Goal: Information Seeking & Learning: Learn about a topic

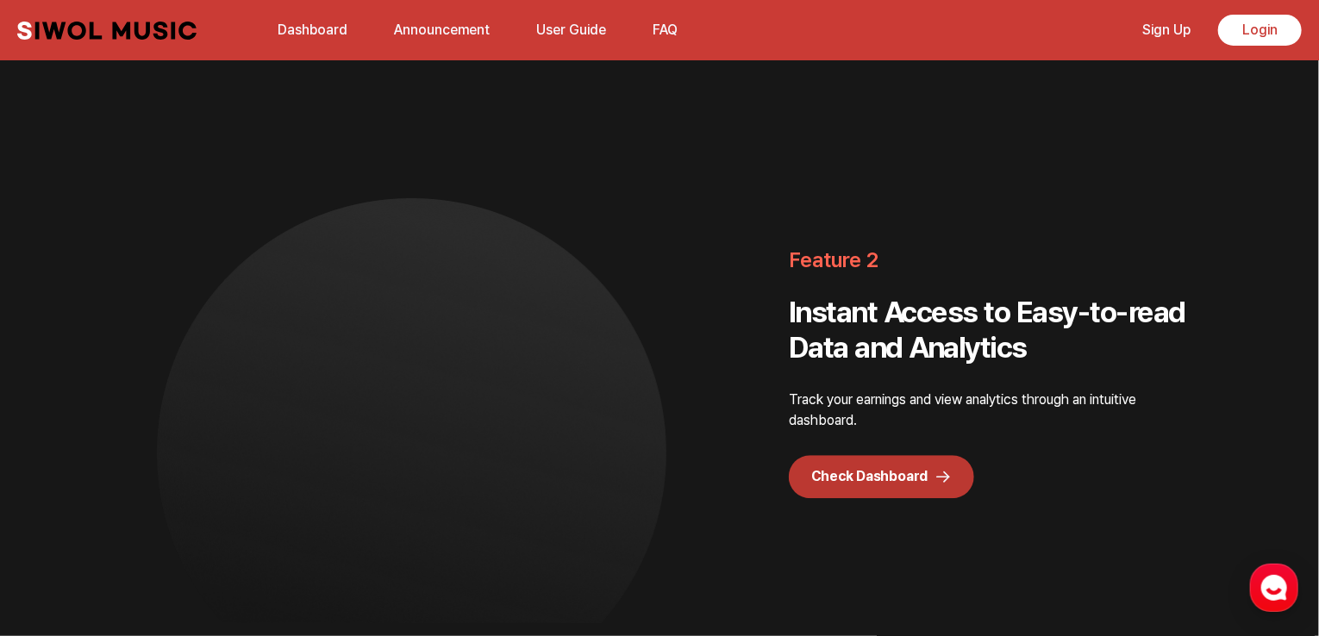
scroll to position [2155, 0]
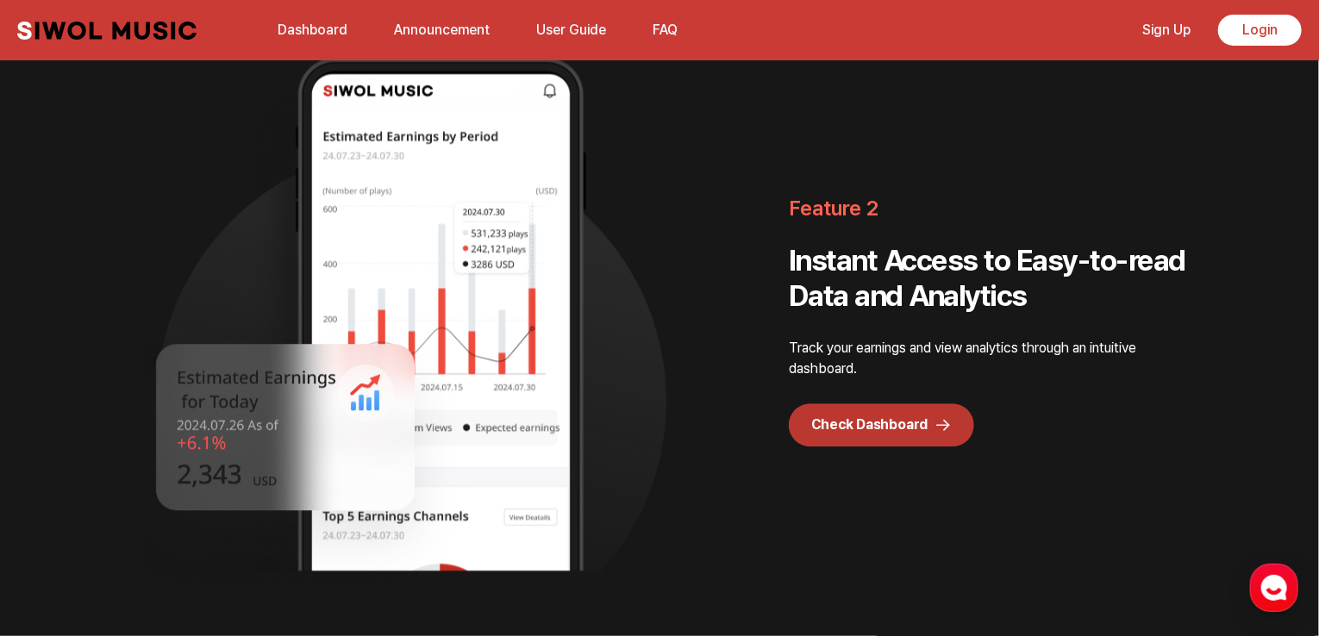
click at [674, 25] on button "FAQ" at bounding box center [665, 29] width 46 height 41
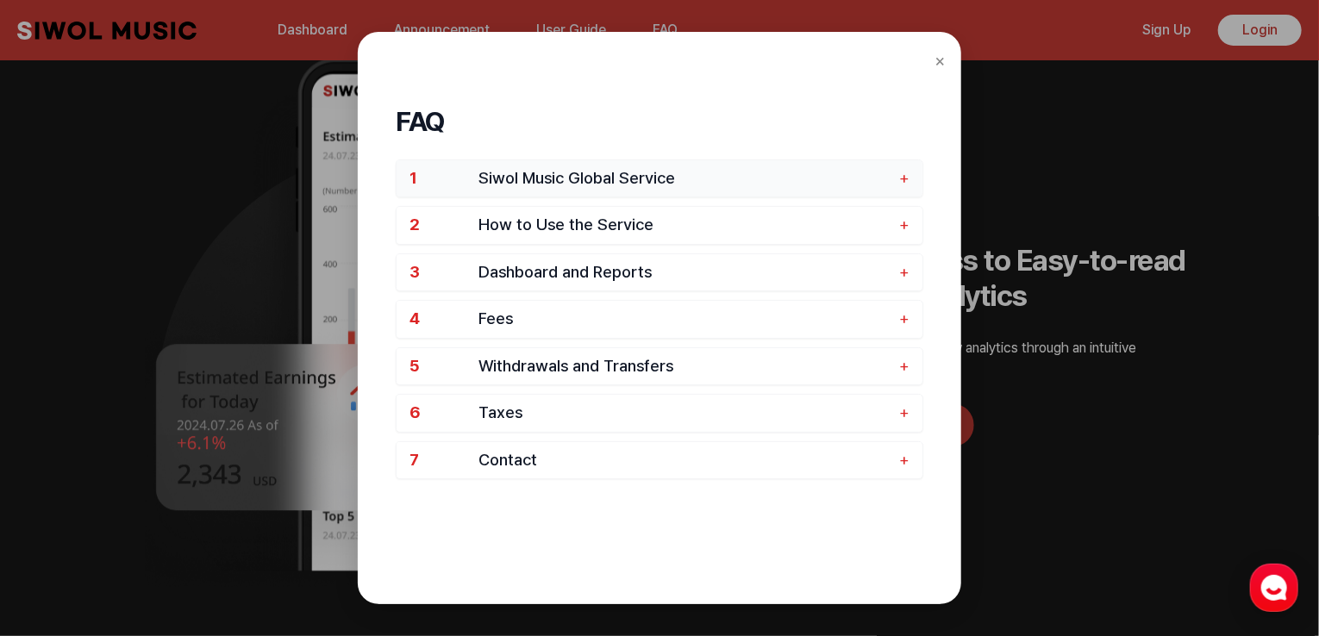
click at [646, 178] on span "Siwol Music Global Service" at bounding box center [684, 179] width 412 height 20
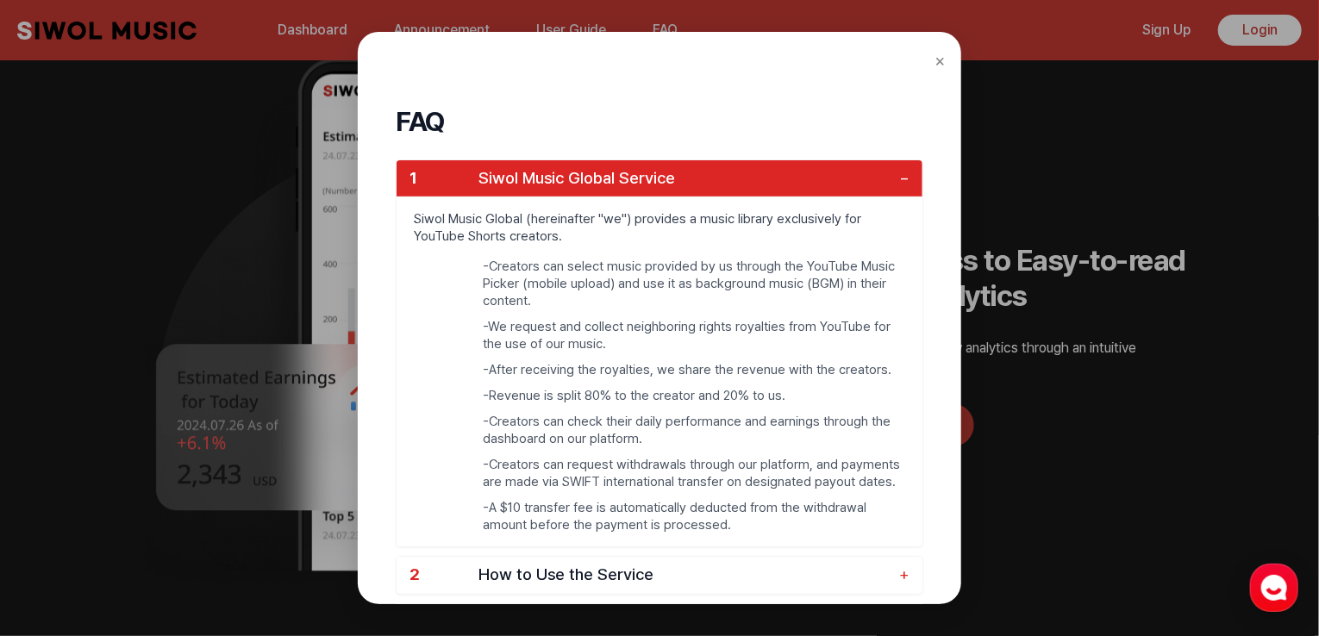
click at [645, 178] on span "Siwol Music Global Service" at bounding box center [684, 179] width 412 height 20
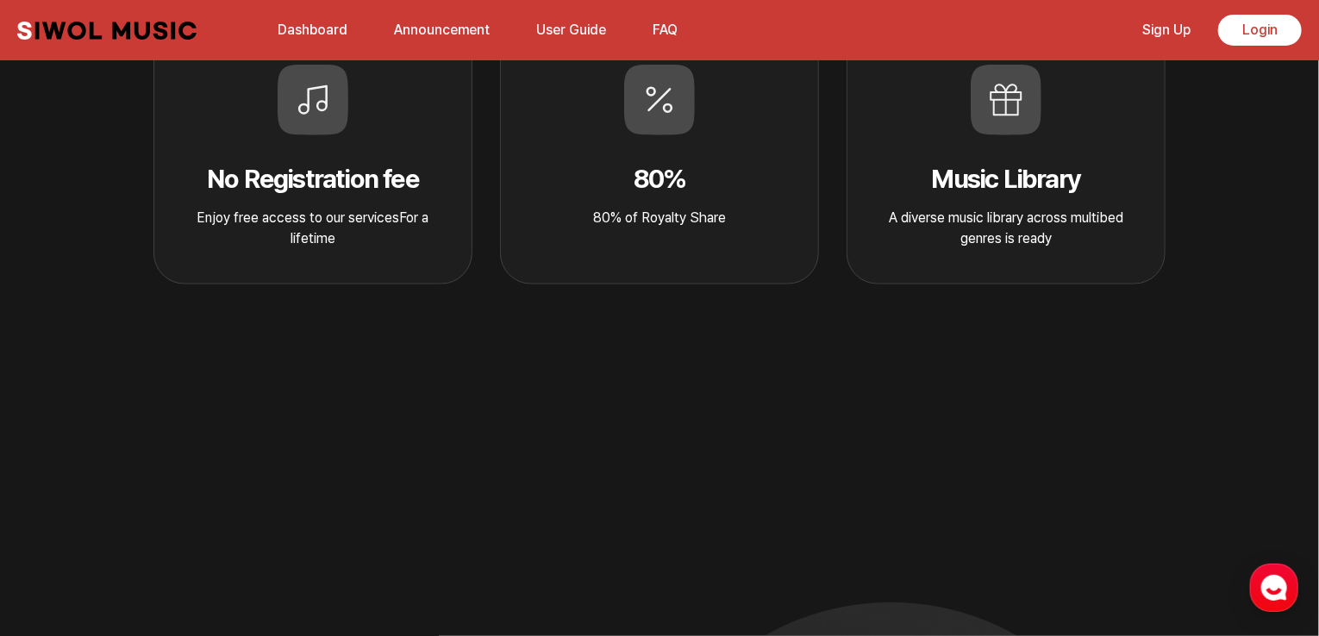
scroll to position [862, 0]
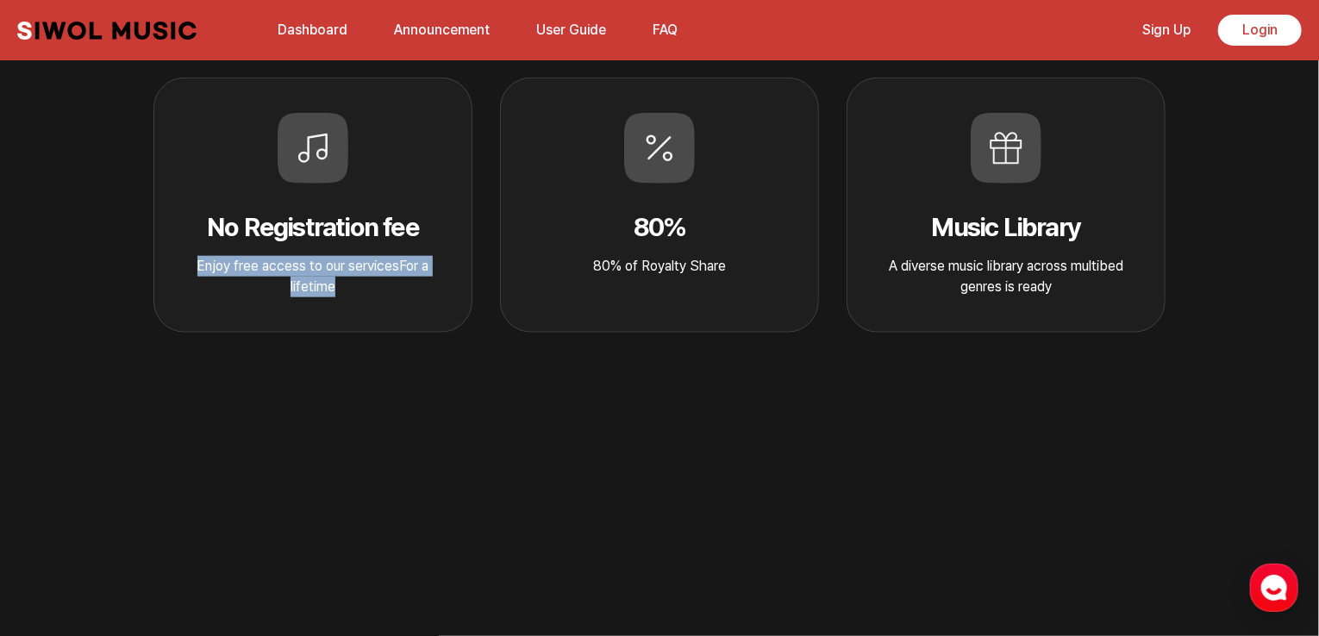
drag, startPoint x: 352, startPoint y: 289, endPoint x: 172, endPoint y: 276, distance: 179.7
click at [172, 276] on div "No Registration fee Enjoy free access to our servicesFor a lifetime" at bounding box center [312, 205] width 319 height 255
click at [183, 246] on div "No Registration fee Enjoy free access to our servicesFor a lifetime" at bounding box center [312, 205] width 319 height 255
click at [172, 234] on div at bounding box center [172, 234] width 0 height 0
click at [176, 251] on div "No Registration fee Enjoy free access to our servicesFor a lifetime" at bounding box center [312, 205] width 319 height 255
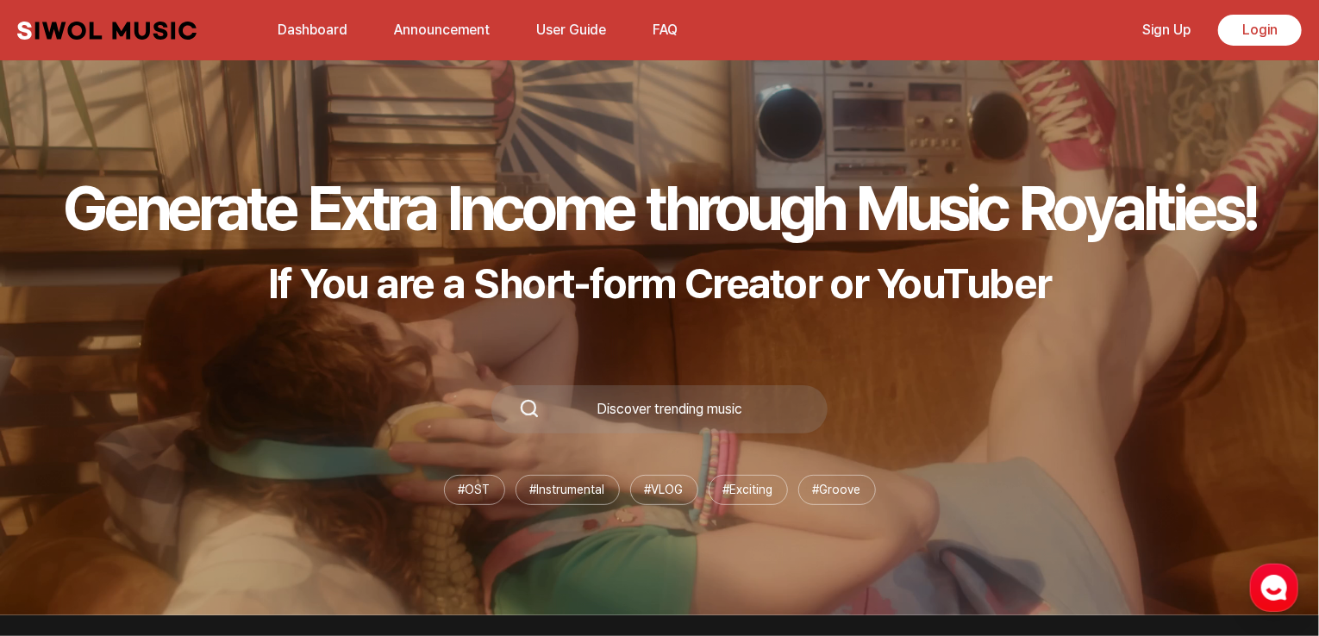
scroll to position [0, 0]
